Goal: Information Seeking & Learning: Learn about a topic

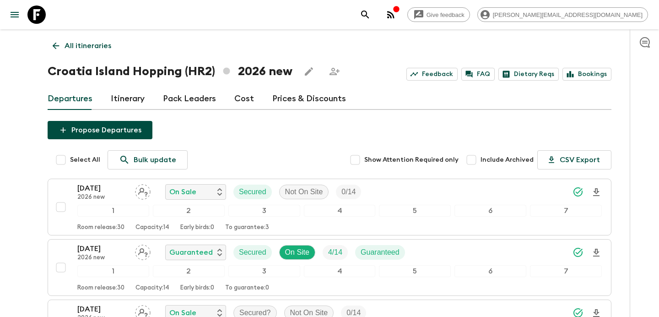
click at [97, 40] on p "All itineraries" at bounding box center [88, 45] width 47 height 11
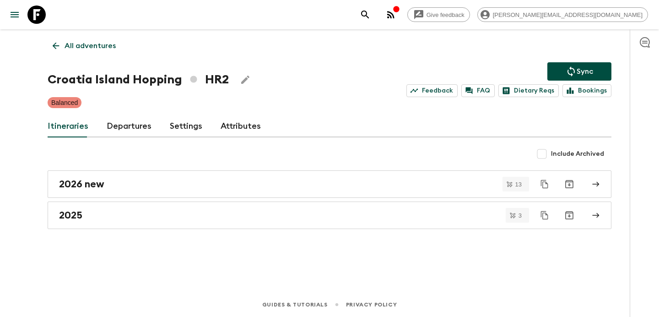
click at [97, 40] on p "All adventures" at bounding box center [90, 45] width 51 height 11
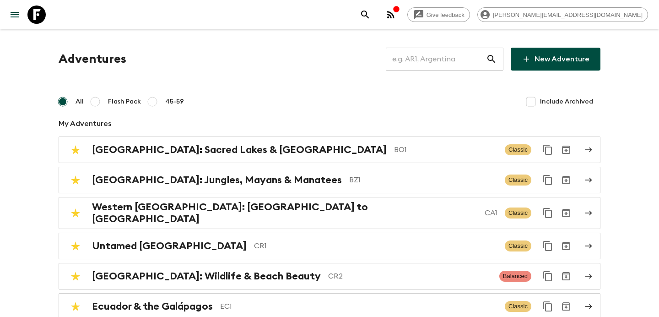
click at [445, 54] on input "text" at bounding box center [436, 59] width 100 height 26
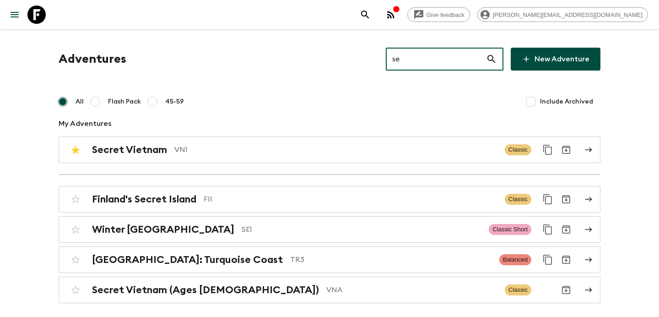
type input "se1"
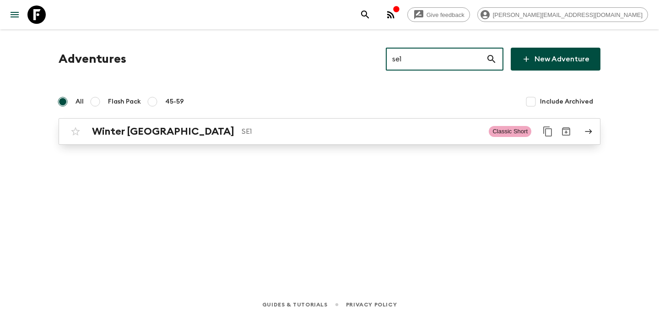
click at [337, 142] on link "Winter Sweden SE1 Classic Short" at bounding box center [330, 131] width 542 height 27
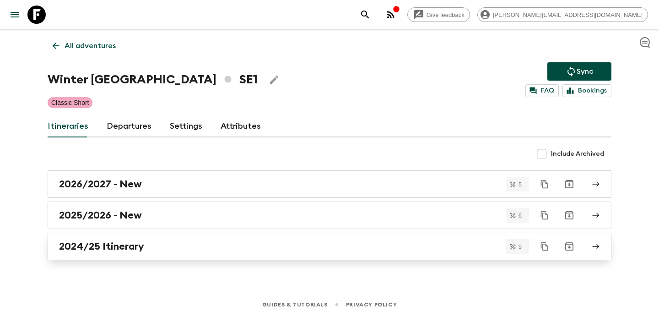
click at [257, 246] on div "2024/25 Itinerary" at bounding box center [320, 246] width 523 height 12
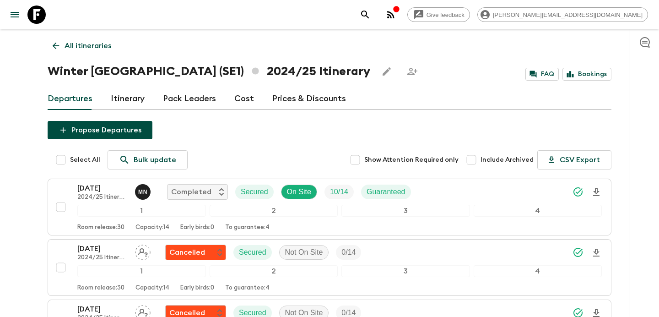
click at [97, 48] on p "All itineraries" at bounding box center [88, 45] width 47 height 11
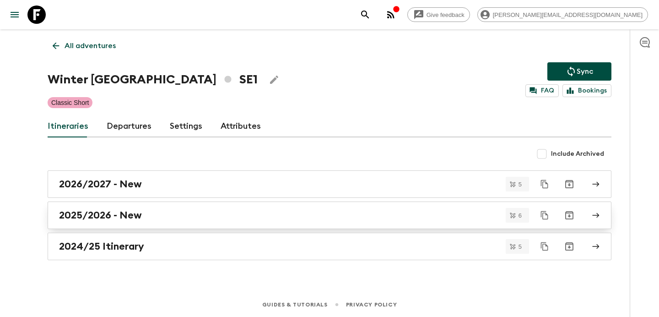
click at [151, 221] on link "2025/2026 - New" at bounding box center [330, 214] width 564 height 27
